Goal: Transaction & Acquisition: Obtain resource

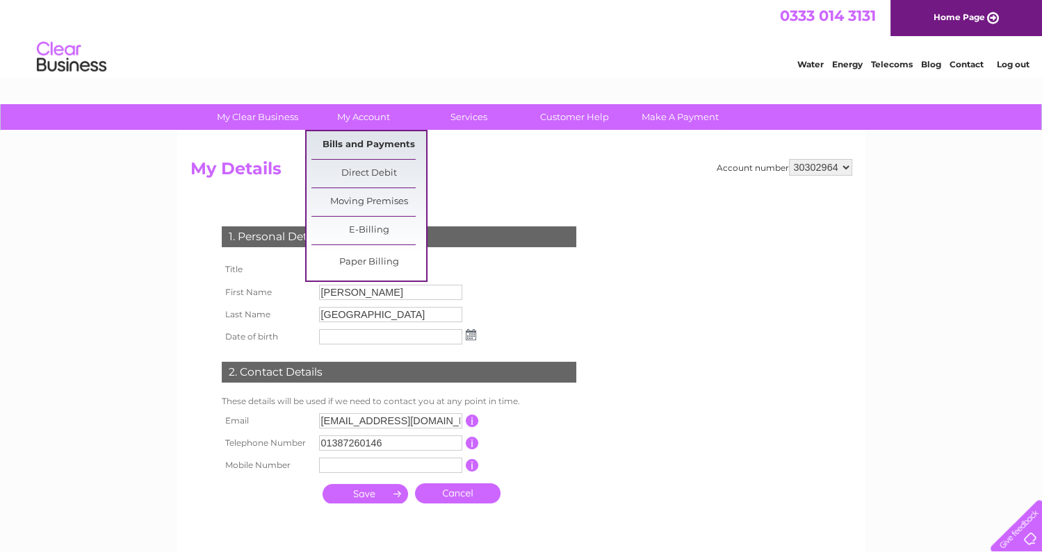
click at [345, 143] on link "Bills and Payments" at bounding box center [368, 145] width 115 height 28
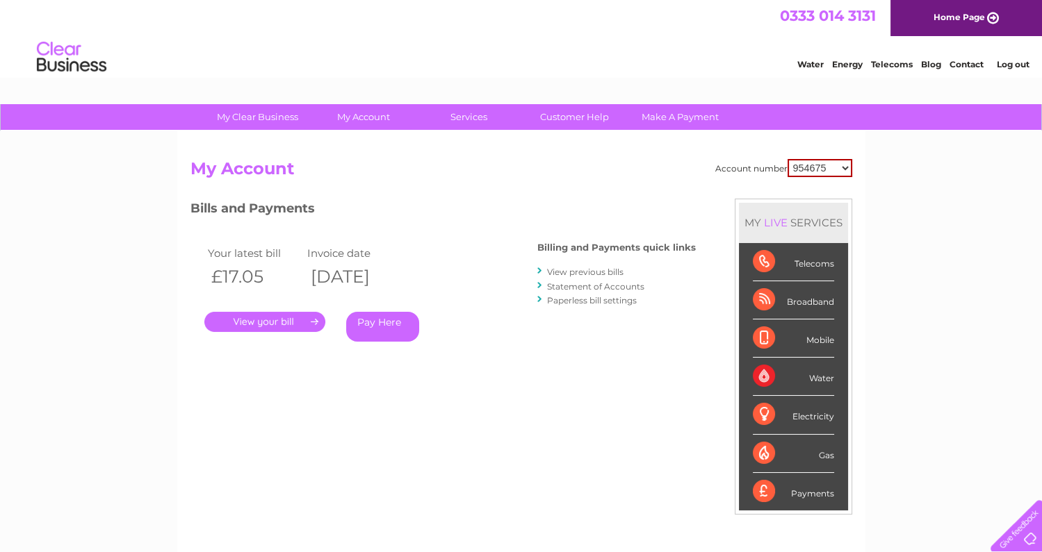
click at [847, 162] on select "954675 996017 1153735 30302964" at bounding box center [819, 168] width 65 height 18
select select "996017"
click at [788, 159] on select "954675 996017 1153735 30302964" at bounding box center [819, 168] width 65 height 18
click at [846, 167] on select "954675 996017 1153735 30302964" at bounding box center [820, 167] width 63 height 17
select select "1153735"
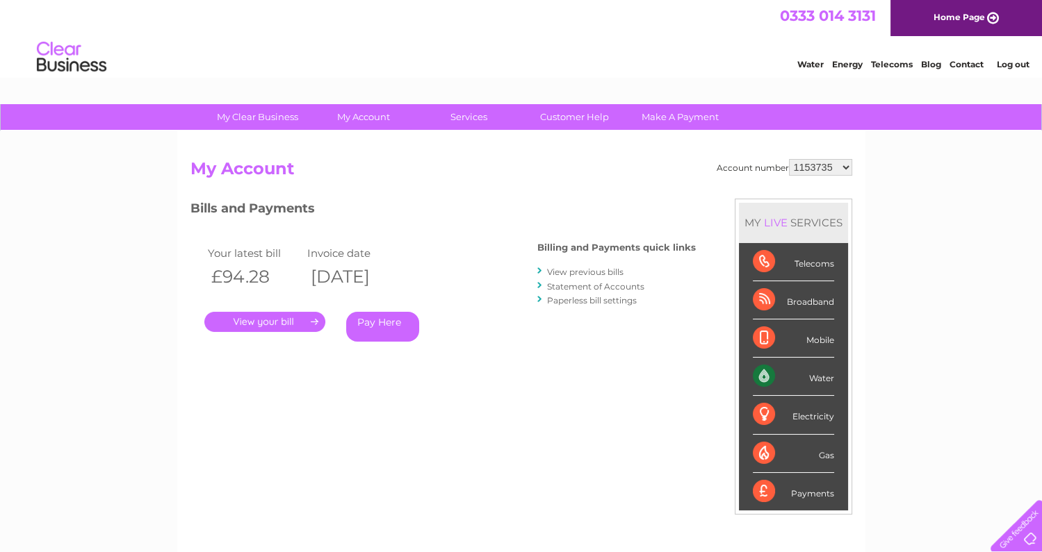
click at [789, 159] on select "954675 996017 1153735 30302964" at bounding box center [820, 167] width 63 height 17
click at [282, 321] on link "." at bounding box center [264, 322] width 121 height 20
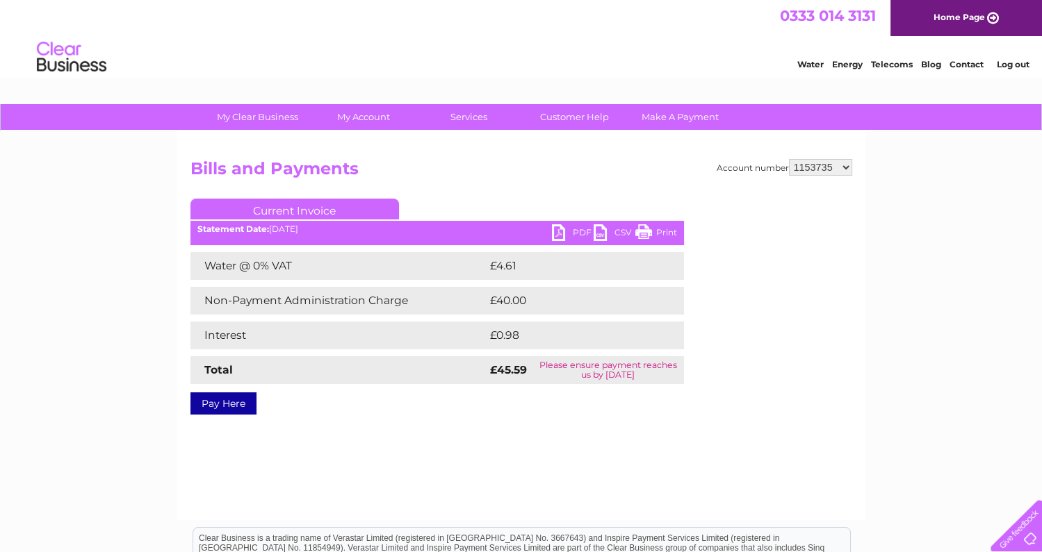
click at [564, 229] on link "PDF" at bounding box center [573, 234] width 42 height 20
click at [844, 167] on select "954675 996017 1153735 30302964" at bounding box center [820, 167] width 63 height 17
select select "30302964"
click at [789, 159] on select "954675 996017 1153735 30302964" at bounding box center [820, 167] width 63 height 17
click at [966, 13] on link "Home Page" at bounding box center [965, 18] width 151 height 36
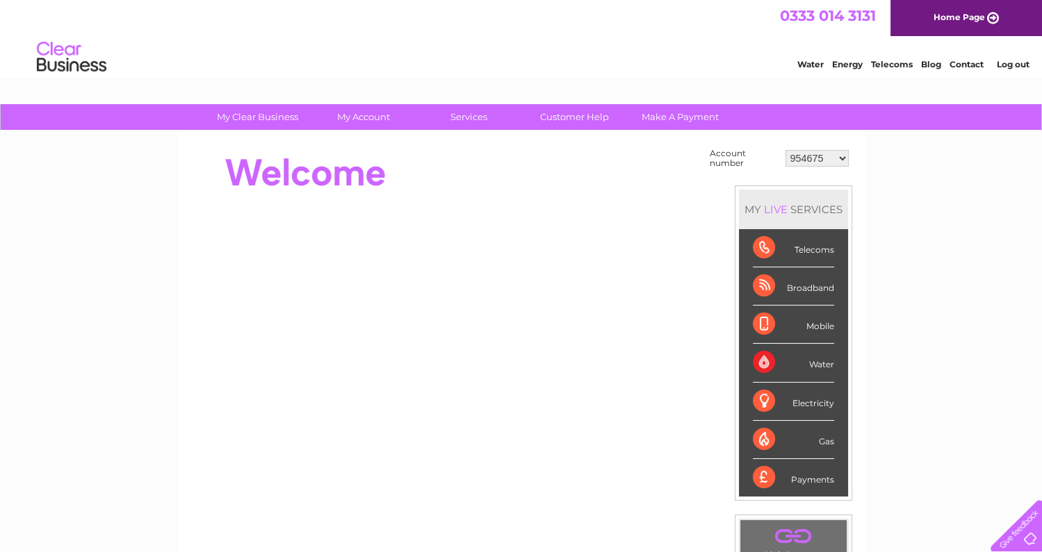
click at [843, 157] on select "954675 996017 1153735 30302964" at bounding box center [816, 158] width 63 height 17
click at [612, 34] on div "0333 014 3131 Home Page" at bounding box center [521, 18] width 1042 height 36
click at [841, 156] on select "954675 996017 1153735 30302964" at bounding box center [816, 158] width 63 height 17
select select "1153735"
click at [786, 150] on select "954675 996017 1153735 30302964" at bounding box center [816, 158] width 63 height 17
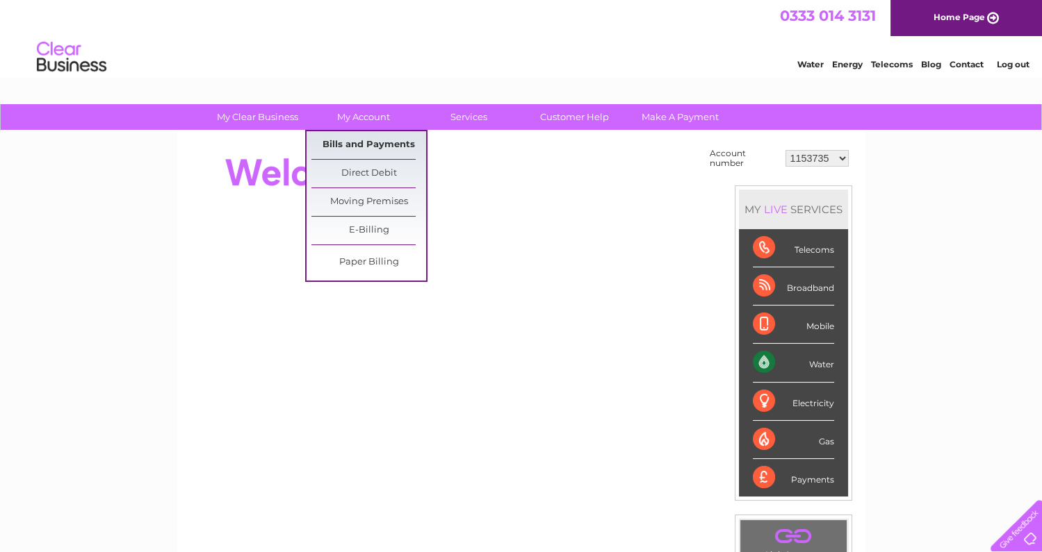
click at [341, 145] on link "Bills and Payments" at bounding box center [368, 145] width 115 height 28
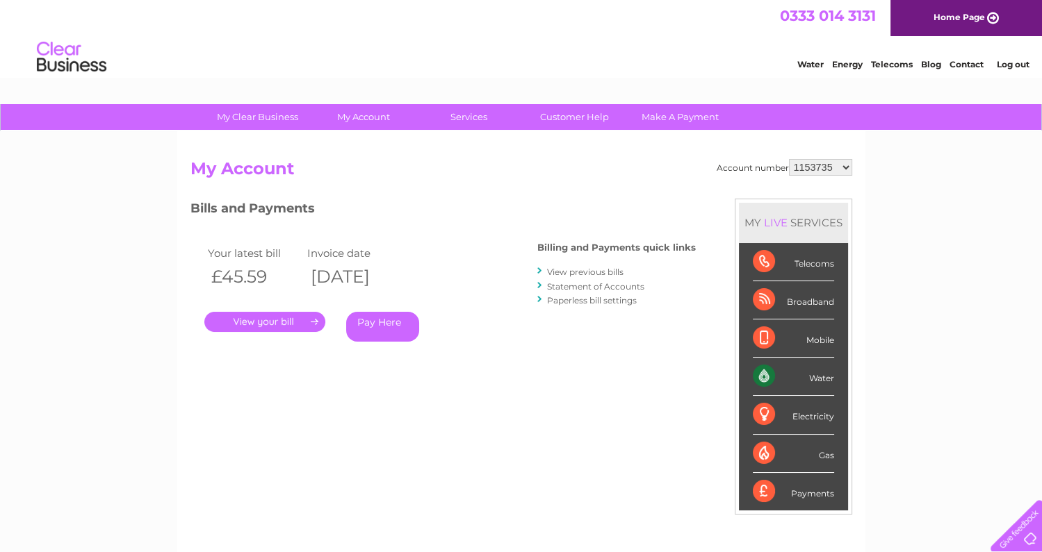
click at [265, 318] on link "." at bounding box center [264, 322] width 121 height 20
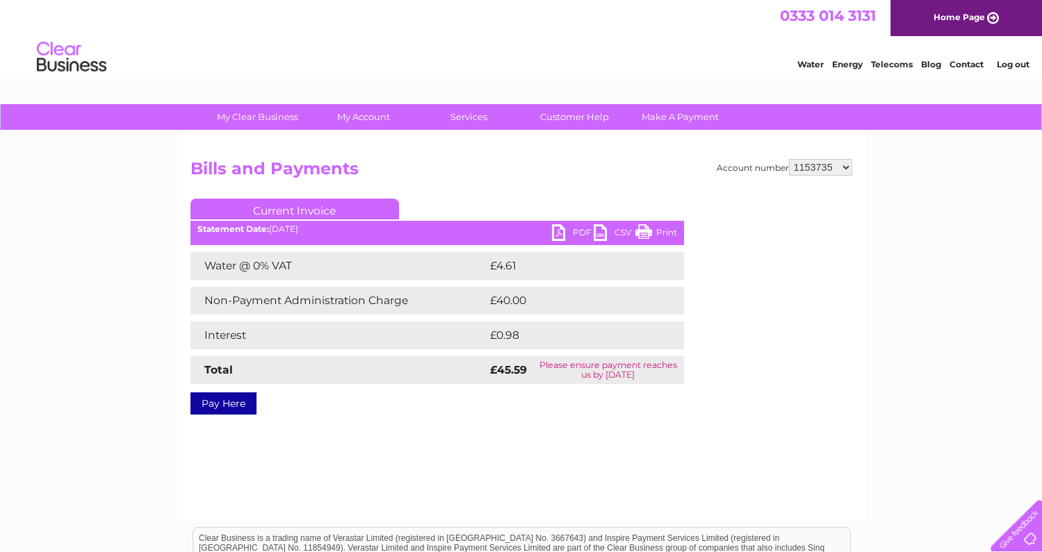
click at [554, 233] on link "PDF" at bounding box center [573, 234] width 42 height 20
click at [267, 208] on link "Current Invoice" at bounding box center [294, 209] width 208 height 21
click at [577, 231] on link "PDF" at bounding box center [573, 234] width 42 height 20
click at [615, 231] on link "CSV" at bounding box center [614, 234] width 42 height 20
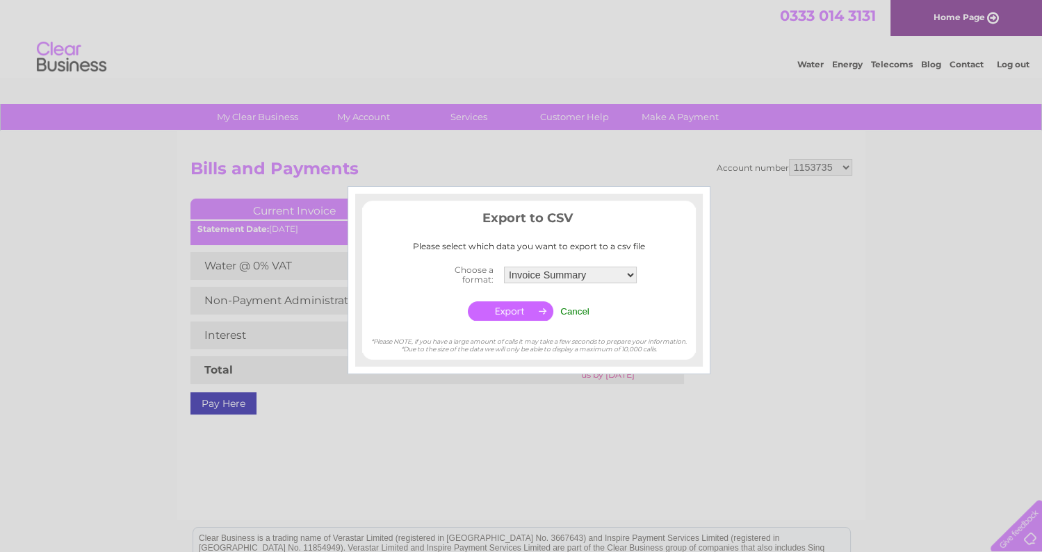
click at [628, 275] on select "Invoice Summary Service Charge Summary" at bounding box center [570, 275] width 133 height 17
click at [503, 266] on select "Invoice Summary Service Charge Summary" at bounding box center [570, 275] width 134 height 18
click at [51, 310] on div at bounding box center [521, 276] width 1042 height 552
click at [523, 395] on div at bounding box center [521, 276] width 1042 height 552
click at [584, 311] on input "Cancel" at bounding box center [574, 311] width 29 height 10
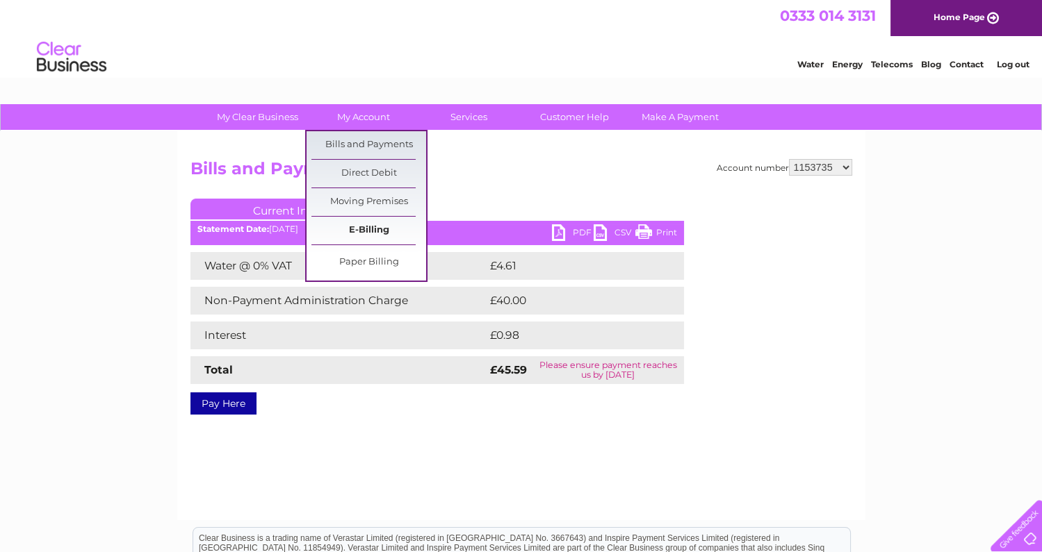
click at [372, 224] on link "E-Billing" at bounding box center [368, 231] width 115 height 28
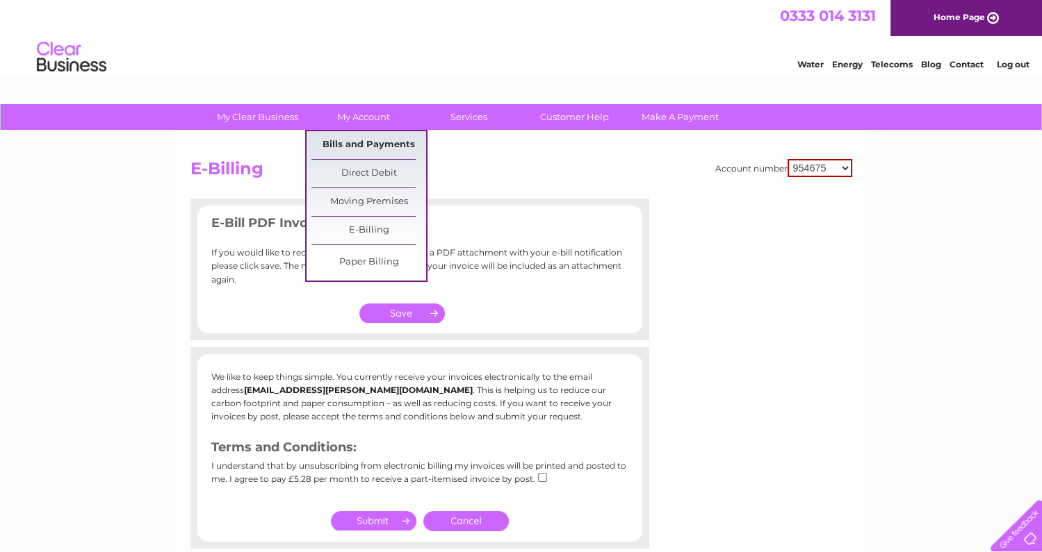
click at [366, 139] on link "Bills and Payments" at bounding box center [368, 145] width 115 height 28
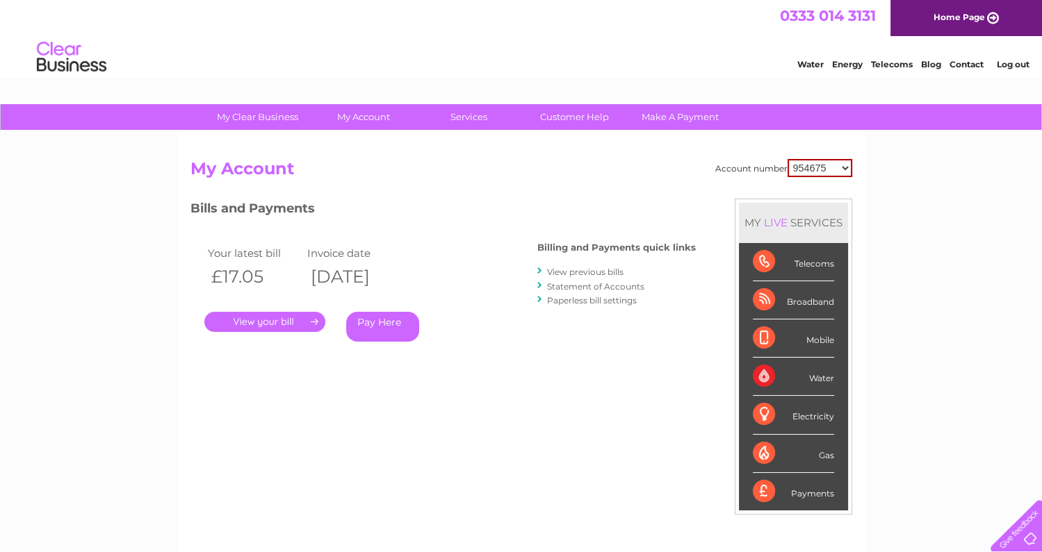
drag, startPoint x: 0, startPoint y: 0, endPoint x: 846, endPoint y: 167, distance: 862.5
click at [846, 167] on select "954675 996017 1153735 30302964" at bounding box center [819, 168] width 65 height 18
select select "1153735"
click at [788, 159] on select "954675 996017 1153735 30302964" at bounding box center [819, 168] width 65 height 18
click at [587, 271] on link "View previous bills" at bounding box center [585, 272] width 76 height 10
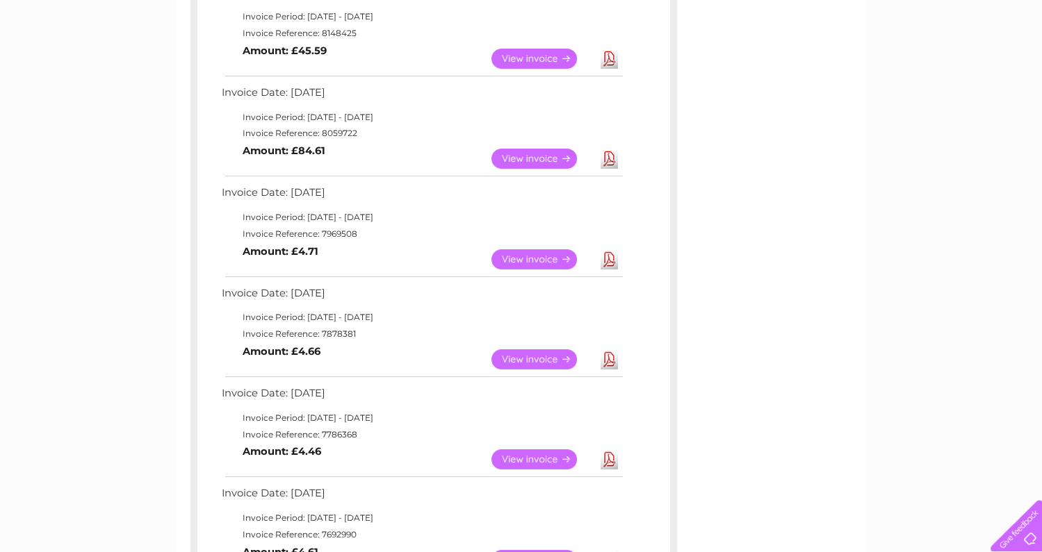
scroll to position [347, 0]
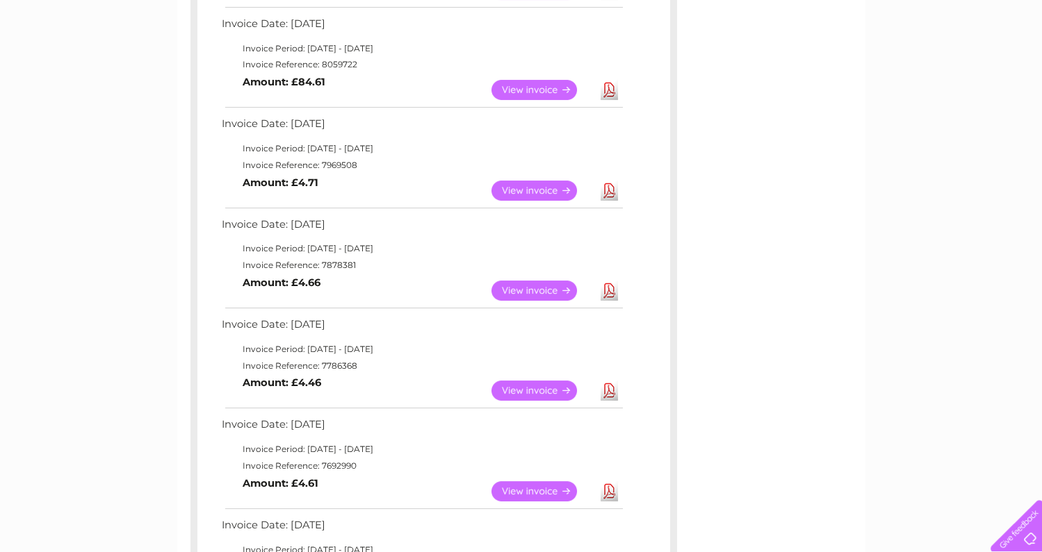
click at [608, 389] on link "Download" at bounding box center [608, 391] width 17 height 20
click at [607, 285] on link "Download" at bounding box center [608, 291] width 17 height 20
click at [609, 186] on link "Download" at bounding box center [608, 191] width 17 height 20
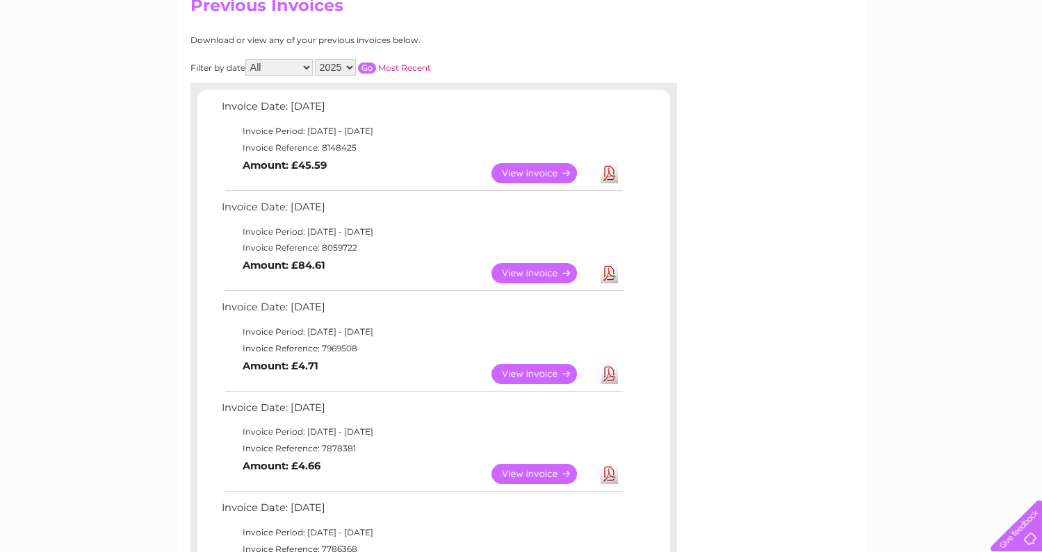
scroll to position [139, 0]
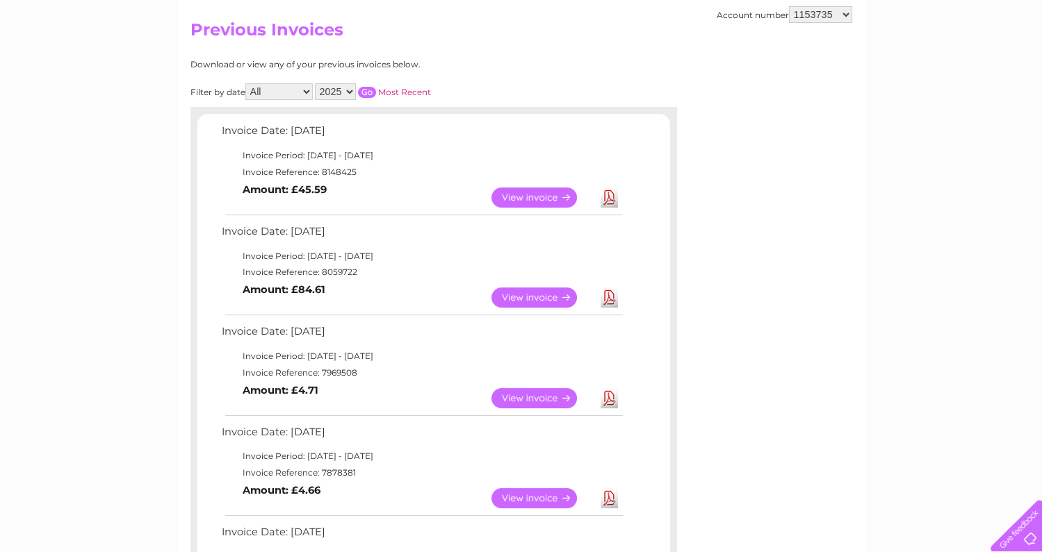
click at [606, 297] on link "Download" at bounding box center [608, 298] width 17 height 20
click at [605, 194] on link "Download" at bounding box center [608, 198] width 17 height 20
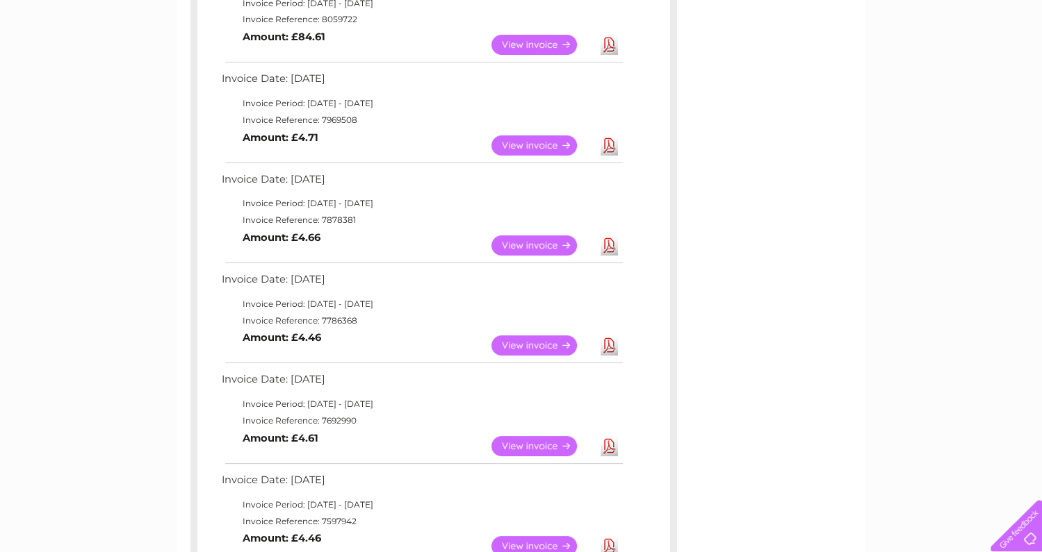
scroll to position [417, 0]
